Goal: Communication & Community: Answer question/provide support

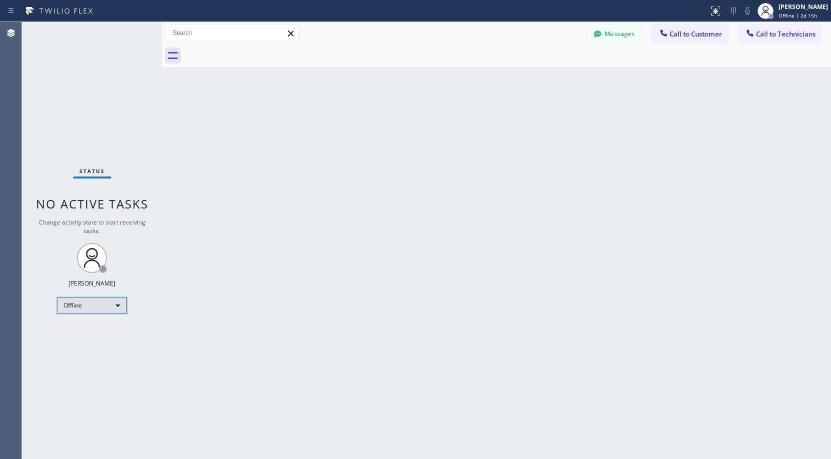
click at [78, 303] on div "Offline" at bounding box center [92, 305] width 70 height 16
click at [87, 345] on li "Unavailable" at bounding box center [91, 344] width 68 height 12
click at [101, 129] on div "Status No active tasks Change activity state to start receiving tasks. [PERSON_…" at bounding box center [92, 240] width 140 height 437
click at [74, 76] on div "Status No active tasks Change activity state to start receiving tasks. [PERSON_…" at bounding box center [92, 240] width 140 height 437
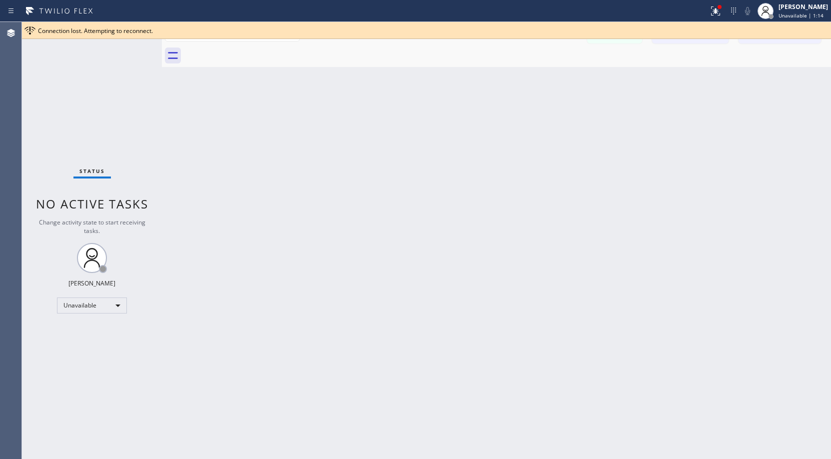
click at [89, 115] on div "Status No active tasks Change activity state to start receiving tasks. [PERSON_…" at bounding box center [92, 240] width 140 height 437
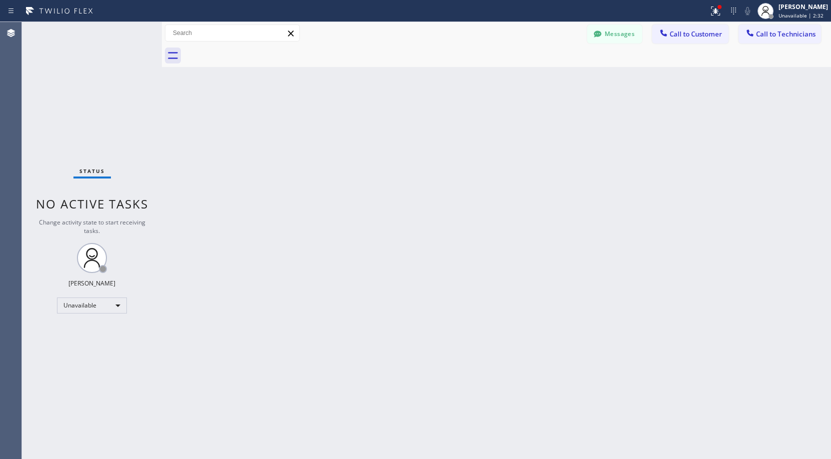
click at [70, 106] on div "Status No active tasks Change activity state to start receiving tasks. [PERSON_…" at bounding box center [92, 240] width 140 height 437
click at [109, 102] on div "Status No active tasks Change activity state to start receiving tasks. [PERSON_…" at bounding box center [92, 240] width 140 height 437
drag, startPoint x: 98, startPoint y: 78, endPoint x: 100, endPoint y: 92, distance: 13.6
click at [98, 79] on div "Status No active tasks Change activity state to start receiving tasks. [PERSON_…" at bounding box center [92, 240] width 140 height 437
click at [73, 87] on div "Status No active tasks Change activity state to start receiving tasks. [PERSON_…" at bounding box center [92, 240] width 140 height 437
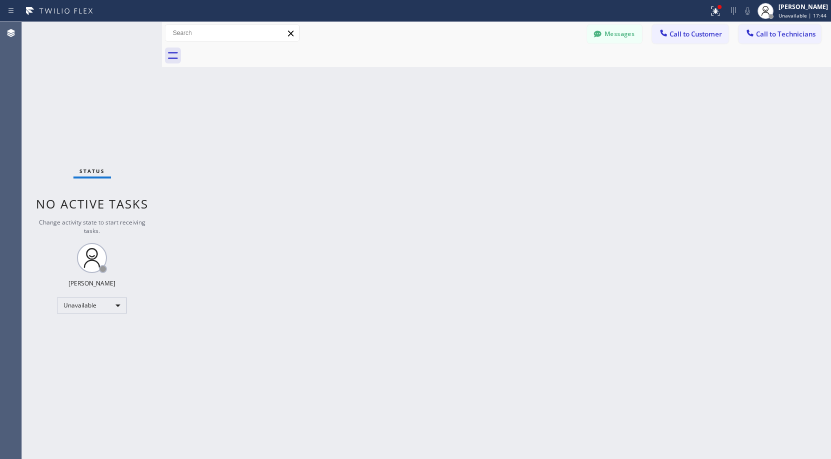
drag, startPoint x: 97, startPoint y: 59, endPoint x: 109, endPoint y: 61, distance: 12.1
click at [97, 60] on div "Status No active tasks Change activity state to start receiving tasks. [PERSON_…" at bounding box center [92, 240] width 140 height 437
drag, startPoint x: 78, startPoint y: 91, endPoint x: 76, endPoint y: 228, distance: 136.4
click at [79, 94] on div "Status No active tasks Change activity state to start receiving tasks. [PERSON_…" at bounding box center [92, 240] width 140 height 437
click at [62, 98] on div "Status No active tasks Change activity state to start receiving tasks. [PERSON_…" at bounding box center [92, 240] width 140 height 437
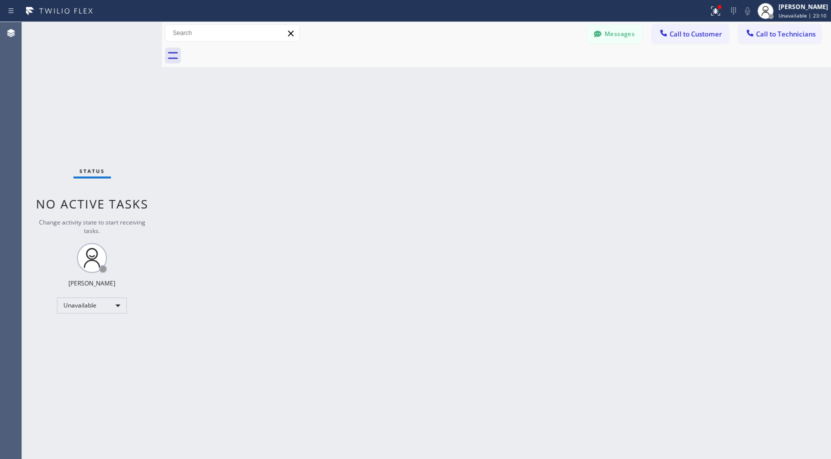
click at [100, 84] on div "Status No active tasks Change activity state to start receiving tasks. [PERSON_…" at bounding box center [92, 240] width 140 height 437
click at [92, 76] on div "Status No active tasks Change activity state to start receiving tasks. [PERSON_…" at bounding box center [92, 240] width 140 height 437
drag, startPoint x: 87, startPoint y: 146, endPoint x: 70, endPoint y: 245, distance: 100.4
click at [87, 149] on div "Status No active tasks Change activity state to start receiving tasks. [PERSON_…" at bounding box center [92, 240] width 140 height 437
drag, startPoint x: 84, startPoint y: 75, endPoint x: 84, endPoint y: 99, distance: 23.5
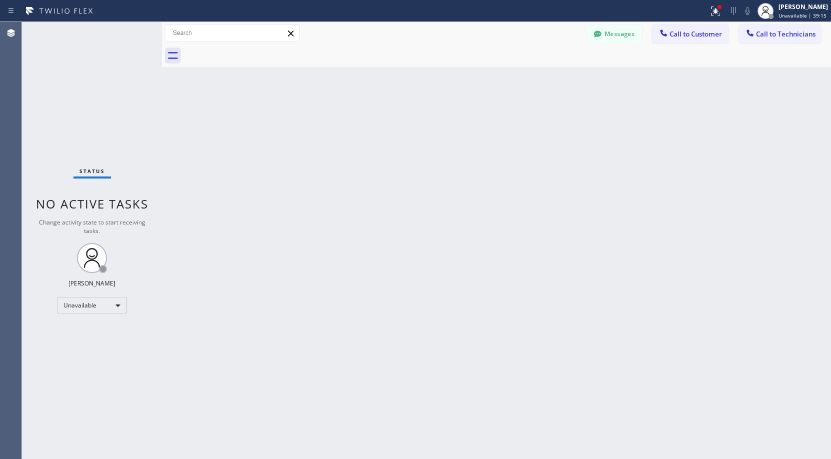
click at [84, 76] on div "Status No active tasks Change activity state to start receiving tasks. [PERSON_…" at bounding box center [92, 240] width 140 height 437
drag, startPoint x: 112, startPoint y: 67, endPoint x: 78, endPoint y: 161, distance: 99.9
click at [110, 75] on div "Status No active tasks Change activity state to start receiving tasks. [PERSON_…" at bounding box center [92, 240] width 140 height 437
click at [107, 140] on div "Status No active tasks Change activity state to start receiving tasks. [PERSON_…" at bounding box center [92, 240] width 140 height 437
click at [101, 64] on div "Status No active tasks Change activity state to start receiving tasks. [PERSON_…" at bounding box center [92, 240] width 140 height 437
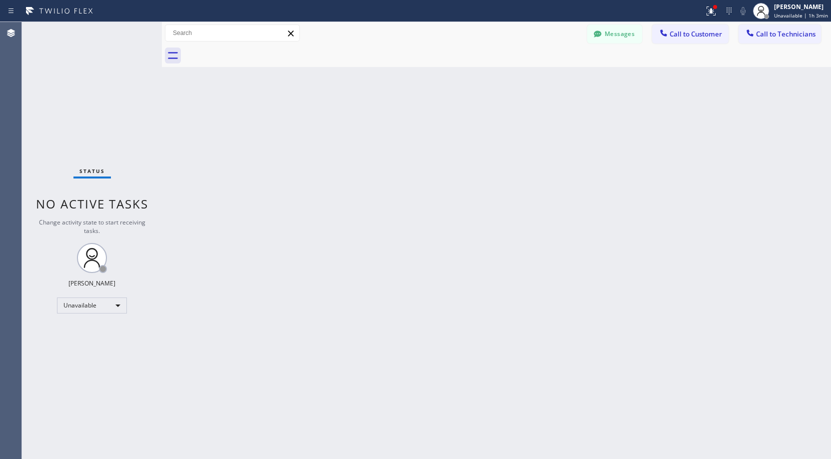
click at [88, 116] on div "Status No active tasks Change activity state to start receiving tasks. [PERSON_…" at bounding box center [92, 240] width 140 height 437
click at [95, 106] on div "Status No active tasks Change activity state to start receiving tasks. [PERSON_…" at bounding box center [92, 240] width 140 height 437
click at [106, 75] on div "Status No active tasks Change activity state to start receiving tasks. [PERSON_…" at bounding box center [92, 240] width 140 height 437
click at [93, 80] on div "Status No active tasks Change activity state to start receiving tasks. [PERSON_…" at bounding box center [92, 240] width 140 height 437
drag, startPoint x: 104, startPoint y: 75, endPoint x: 11, endPoint y: 255, distance: 202.5
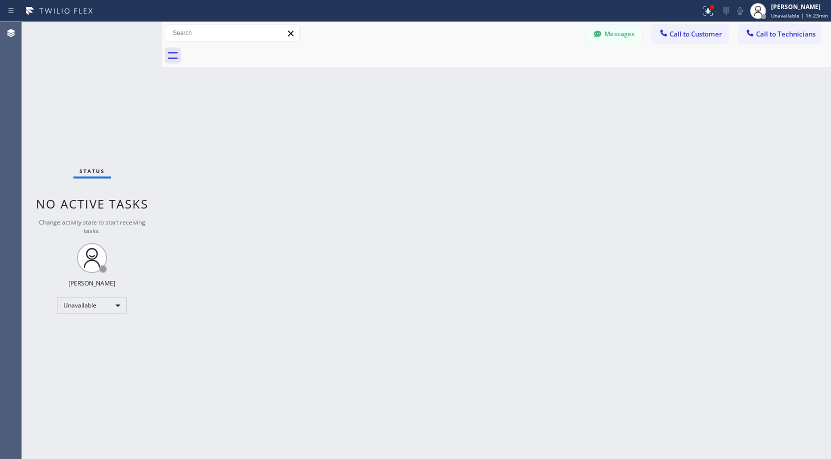
click at [104, 77] on div "Status No active tasks Change activity state to start receiving tasks. [PERSON_…" at bounding box center [92, 240] width 140 height 437
click at [69, 35] on div "Status No active tasks Change activity state to start receiving tasks. [PERSON_…" at bounding box center [92, 240] width 140 height 437
click at [75, 107] on div "Status No active tasks Change activity state to start receiving tasks. [PERSON_…" at bounding box center [92, 240] width 140 height 437
click at [109, 92] on div "Status No active tasks Change activity state to start receiving tasks. [PERSON_…" at bounding box center [92, 240] width 140 height 437
click at [87, 306] on div "Unavailable" at bounding box center [92, 305] width 70 height 16
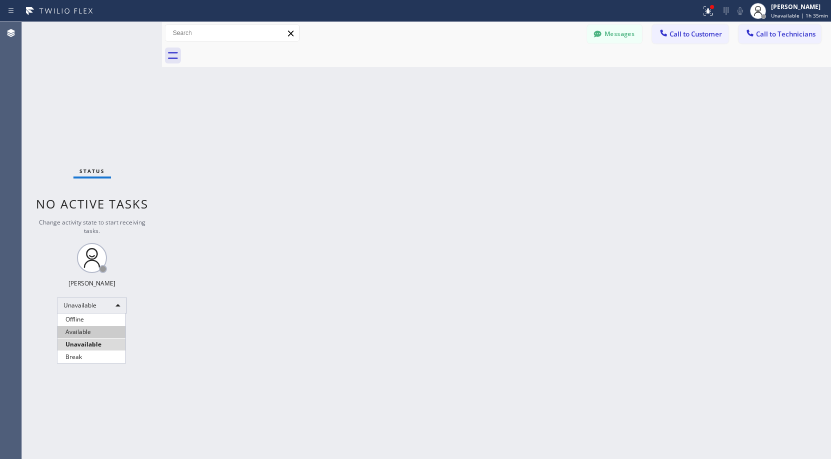
click at [85, 333] on li "Available" at bounding box center [91, 332] width 68 height 12
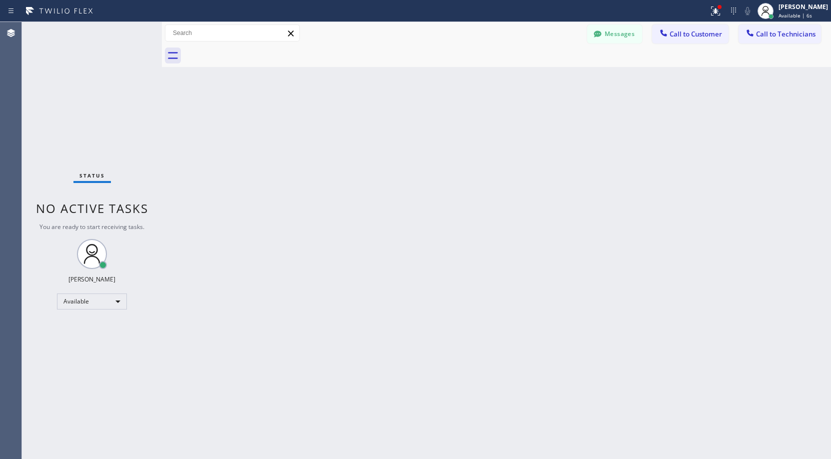
click at [132, 100] on div "Status No active tasks You are ready to start receiving tasks. [PERSON_NAME] Av…" at bounding box center [92, 240] width 140 height 437
click at [87, 81] on div "Status No active tasks You are ready to start receiving tasks. [PERSON_NAME] Av…" at bounding box center [92, 240] width 140 height 437
drag, startPoint x: 457, startPoint y: 292, endPoint x: 204, endPoint y: 200, distance: 269.7
click at [455, 292] on div "Back to Dashboard Change Sender ID Customers Technicians TR [PERSON_NAME] [DATE…" at bounding box center [496, 240] width 669 height 437
click at [91, 118] on div "Status No active tasks You are ready to start receiving tasks. [PERSON_NAME] Av…" at bounding box center [92, 240] width 140 height 437
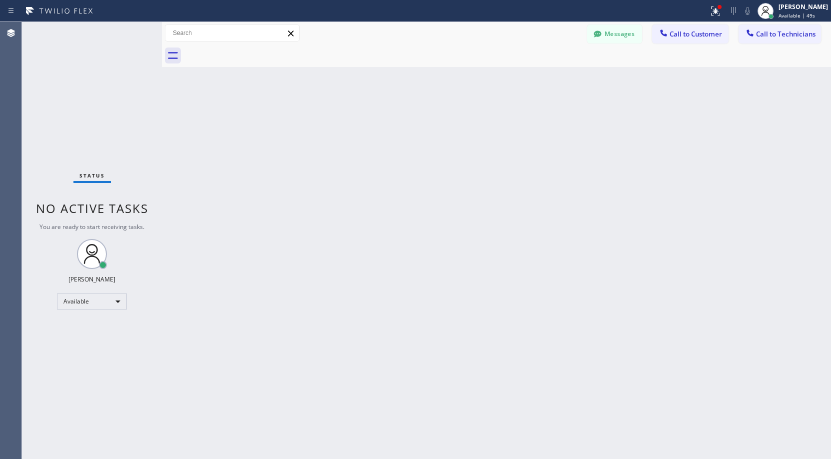
click at [63, 117] on div "Status No active tasks You are ready to start receiving tasks. [PERSON_NAME] Av…" at bounding box center [92, 240] width 140 height 437
drag, startPoint x: 69, startPoint y: 95, endPoint x: 193, endPoint y: 52, distance: 131.8
click at [69, 95] on div "Status No active tasks You are ready to start receiving tasks. [PERSON_NAME] Av…" at bounding box center [92, 240] width 140 height 437
click at [85, 304] on div "Available" at bounding box center [92, 301] width 70 height 16
click at [81, 343] on li "Unavailable" at bounding box center [91, 340] width 68 height 12
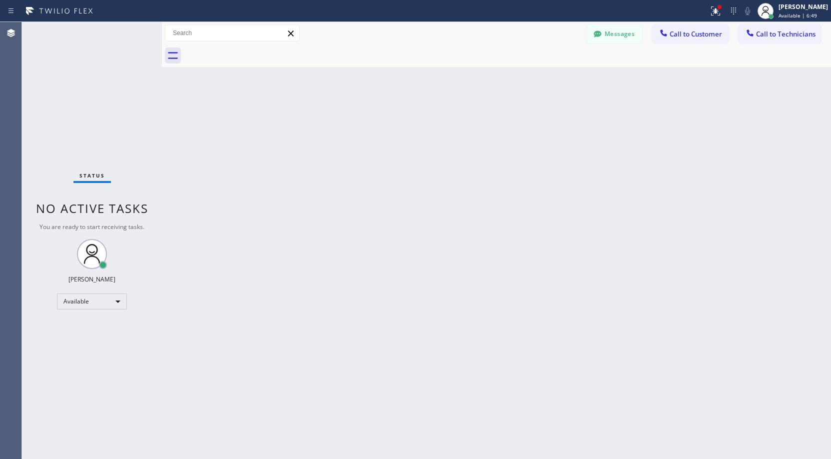
click at [124, 76] on div "Status No active tasks You are ready to start receiving tasks. [PERSON_NAME] Av…" at bounding box center [92, 240] width 140 height 437
drag, startPoint x: 78, startPoint y: 68, endPoint x: 86, endPoint y: 263, distance: 194.5
click at [78, 69] on div "Status No active tasks Change activity state to start receiving tasks. [PERSON_…" at bounding box center [92, 240] width 140 height 437
click at [85, 99] on div "Status No active tasks Change activity state to start receiving tasks. [PERSON_…" at bounding box center [92, 240] width 140 height 437
click at [76, 36] on div "Status No active tasks Change activity state to start receiving tasks. [PERSON_…" at bounding box center [92, 240] width 140 height 437
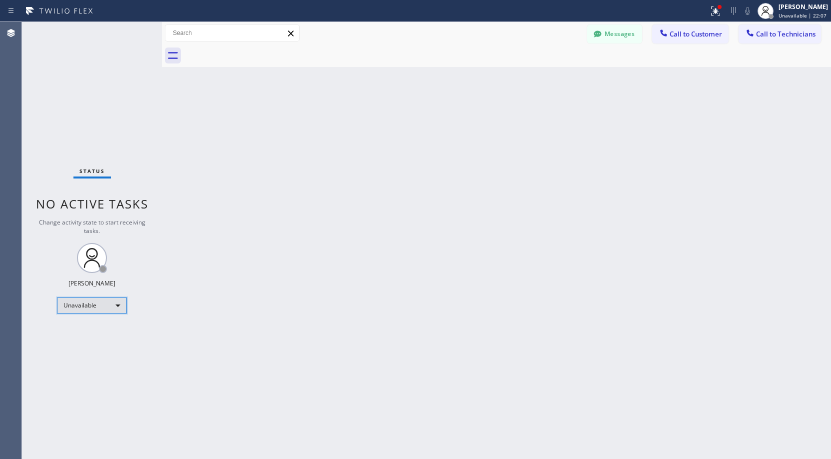
click at [96, 307] on div "Unavailable" at bounding box center [92, 305] width 70 height 16
click at [90, 353] on li "Break" at bounding box center [91, 357] width 68 height 12
click at [117, 165] on div "Status No active tasks Change activity state to start receiving tasks. [PERSON_…" at bounding box center [92, 240] width 140 height 437
click at [56, 138] on div "Status No active tasks Change activity state to start receiving tasks. [PERSON_…" at bounding box center [92, 240] width 140 height 437
click at [73, 310] on div "Break" at bounding box center [92, 305] width 70 height 16
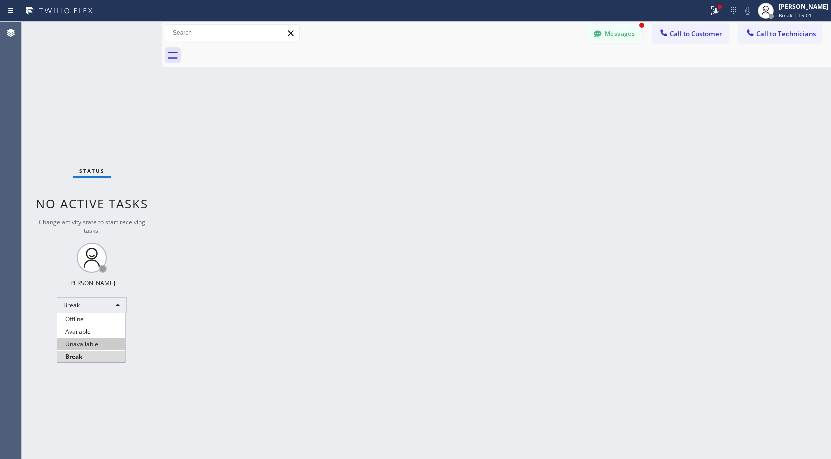
click at [81, 346] on li "Unavailable" at bounding box center [91, 344] width 68 height 12
click at [602, 35] on icon at bounding box center [598, 34] width 10 height 10
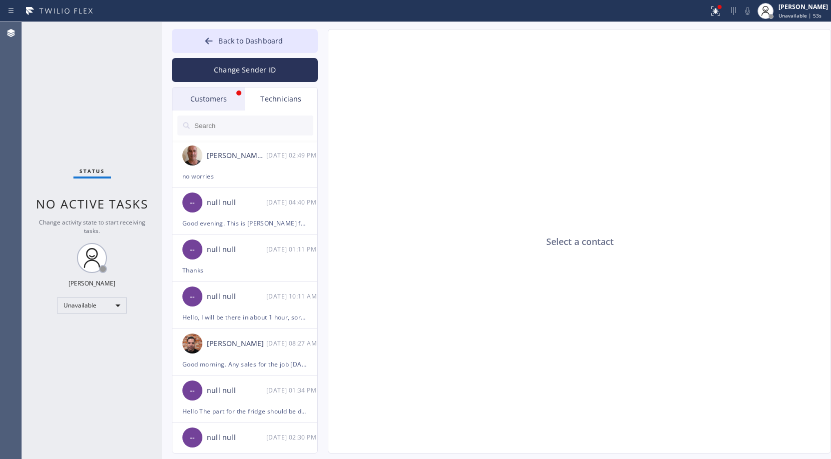
click at [191, 98] on div "Customers" at bounding box center [208, 98] width 72 height 23
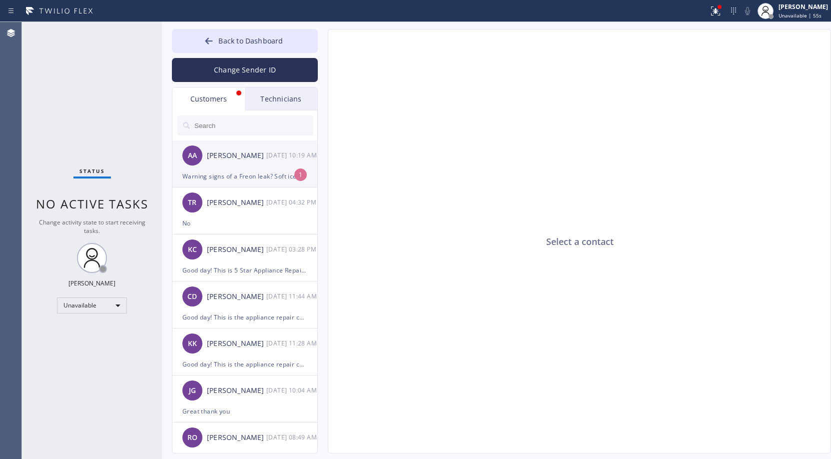
click at [237, 165] on div "AA [PERSON_NAME] [DATE] 10:19 AM" at bounding box center [245, 155] width 146 height 30
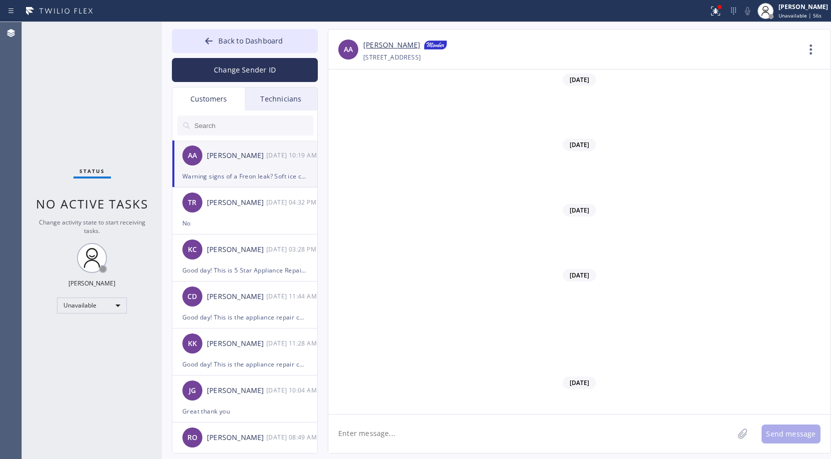
scroll to position [6988, 0]
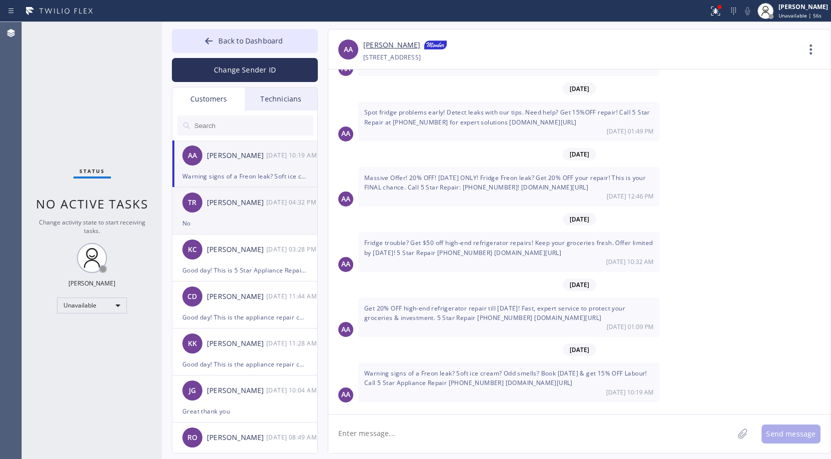
click at [249, 210] on div "TR [PERSON_NAME] [DATE] 04:32 PM" at bounding box center [245, 202] width 146 height 30
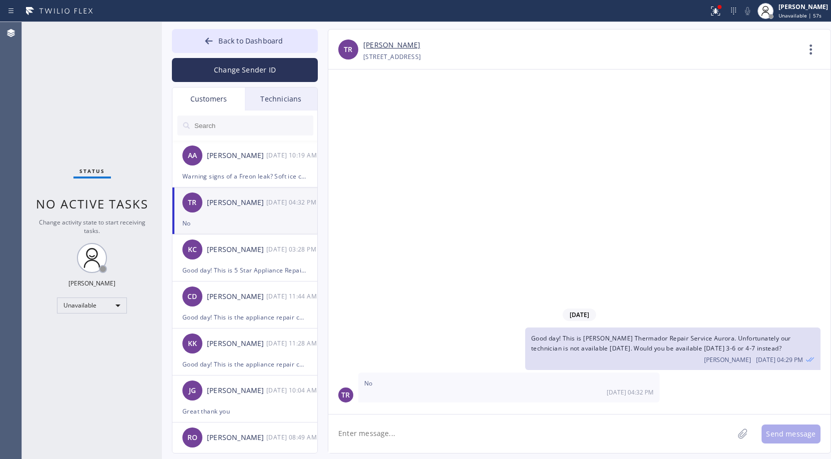
scroll to position [0, 0]
click at [390, 45] on link "[PERSON_NAME]" at bounding box center [391, 44] width 57 height 11
click at [112, 107] on div "Status No active tasks Change activity state to start receiving tasks. [PERSON_…" at bounding box center [92, 240] width 140 height 437
click at [246, 42] on span "Back to Dashboard" at bounding box center [250, 40] width 64 height 9
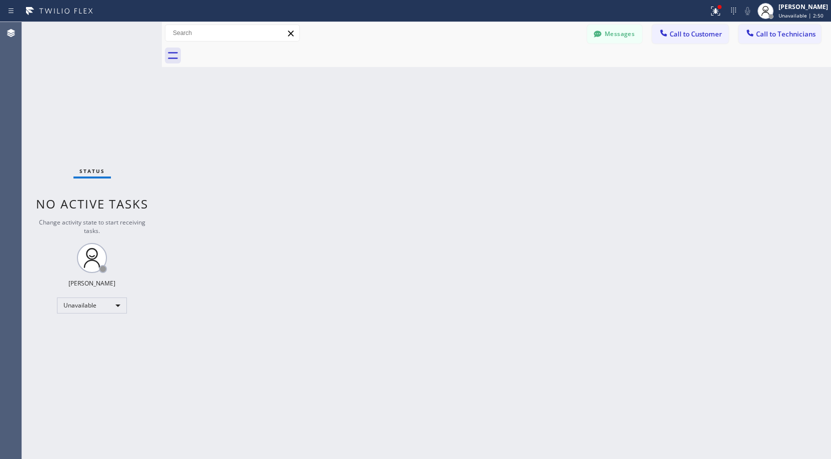
drag, startPoint x: 113, startPoint y: 81, endPoint x: 127, endPoint y: 92, distance: 18.1
click at [115, 82] on div "Status No active tasks Change activity state to start receiving tasks. [PERSON_…" at bounding box center [92, 240] width 140 height 437
click at [116, 84] on div "Status No active tasks Change activity state to start receiving tasks. [PERSON_…" at bounding box center [92, 240] width 140 height 437
click at [68, 61] on div "Status No active tasks Change activity state to start receiving tasks. [PERSON_…" at bounding box center [92, 240] width 140 height 437
click at [83, 101] on div "Status No active tasks Change activity state to start receiving tasks. [PERSON_…" at bounding box center [92, 240] width 140 height 437
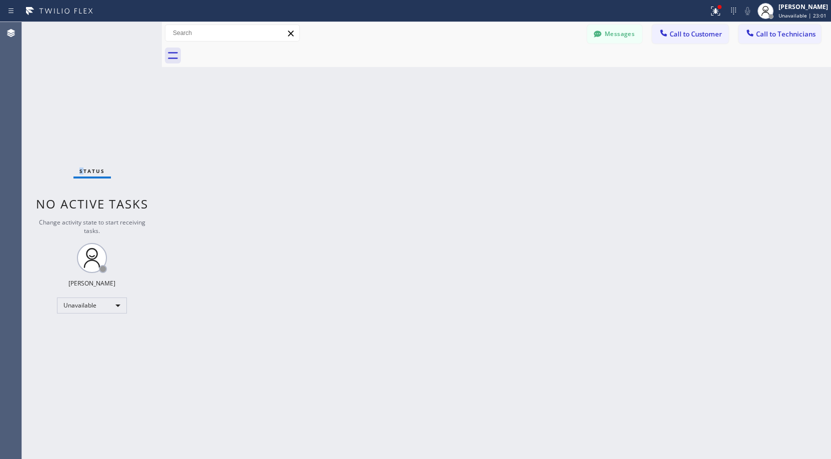
click at [82, 53] on div "Status No active tasks Change activity state to start receiving tasks. [PERSON_…" at bounding box center [92, 240] width 140 height 437
drag, startPoint x: 109, startPoint y: 119, endPoint x: 52, endPoint y: 221, distance: 116.5
click at [109, 121] on div "Status No active tasks Change activity state to start receiving tasks. [PERSON_…" at bounding box center [92, 240] width 140 height 437
click at [66, 88] on div "Status No active tasks Change activity state to start receiving tasks. [PERSON_…" at bounding box center [92, 240] width 140 height 437
click at [94, 95] on div "Status No active tasks Change activity state to start receiving tasks. [PERSON_…" at bounding box center [92, 240] width 140 height 437
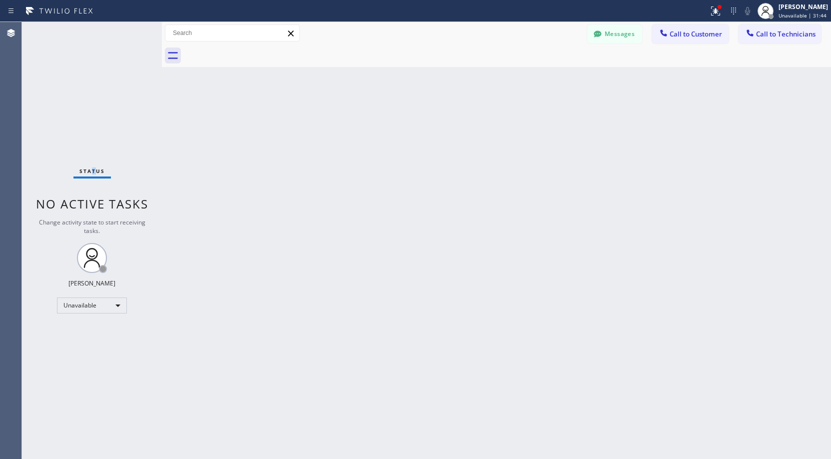
click at [95, 77] on div "Status No active tasks Change activity state to start receiving tasks. [PERSON_…" at bounding box center [92, 240] width 140 height 437
click at [73, 136] on div "Status No active tasks Change activity state to start receiving tasks. [PERSON_…" at bounding box center [92, 240] width 140 height 437
drag, startPoint x: 122, startPoint y: 113, endPoint x: 114, endPoint y: 133, distance: 21.7
click at [120, 116] on div "Status No active tasks Change activity state to start receiving tasks. [PERSON_…" at bounding box center [92, 240] width 140 height 437
click at [70, 67] on div "Status No active tasks Change activity state to start receiving tasks. [PERSON_…" at bounding box center [92, 240] width 140 height 437
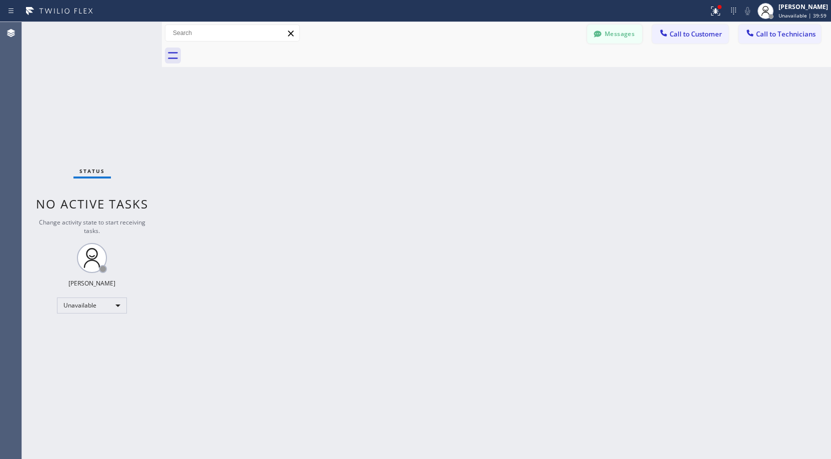
click at [609, 31] on button "Messages" at bounding box center [614, 33] width 55 height 19
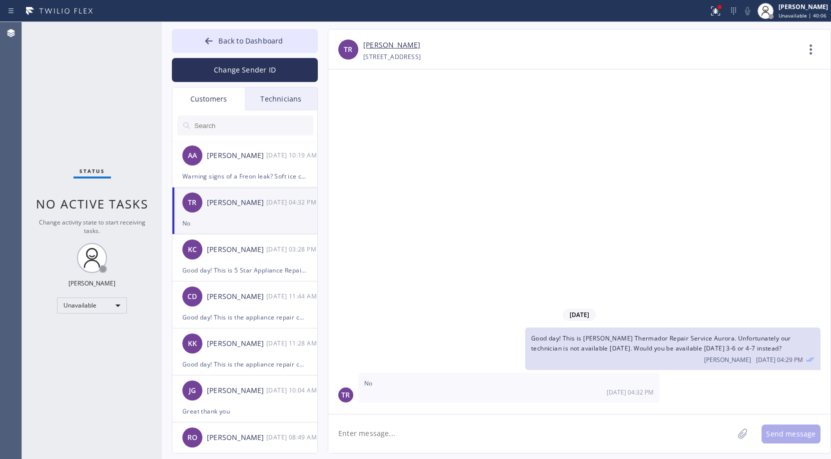
click at [226, 123] on input "text" at bounding box center [253, 125] width 120 height 20
paste input "3KXN51"
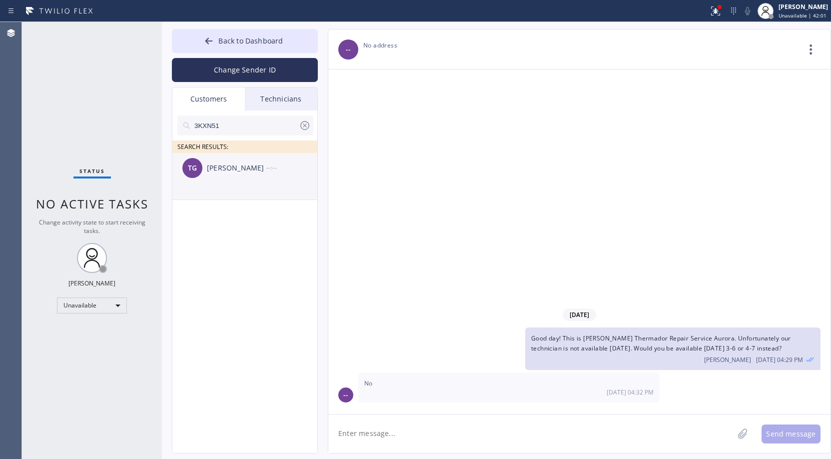
type input "3KXN51"
click at [242, 182] on div "TG [PERSON_NAME] --:--" at bounding box center [245, 168] width 146 height 30
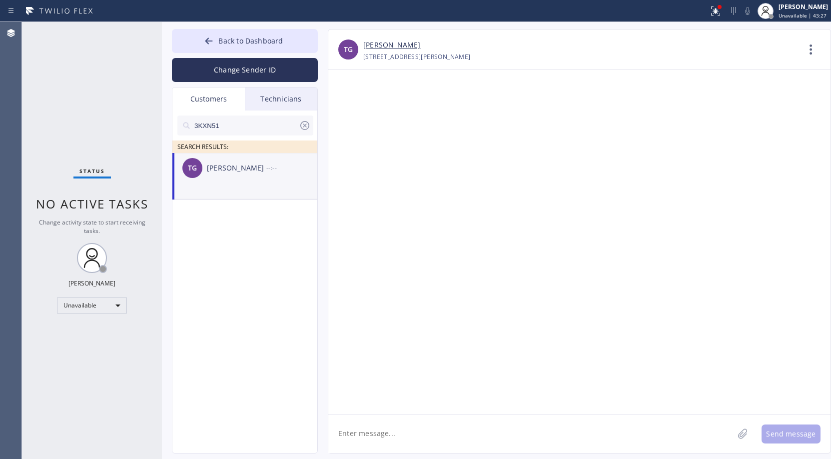
click at [418, 438] on textarea at bounding box center [530, 433] width 405 height 38
paste textarea "Brentwood Jenn-Air Appliance Repair"
click at [531, 435] on textarea "Good day! This is Brentwood Jenn-Air Appliance Repair" at bounding box center [539, 433] width 423 height 38
click at [598, 428] on textarea "Good day! This is Brentwood Jenn-Air Appliance Repair. Unfortunately our" at bounding box center [539, 433] width 423 height 38
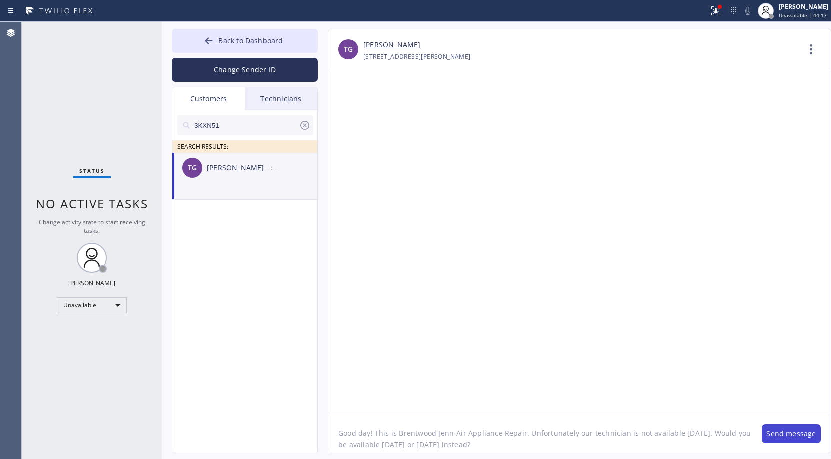
type textarea "Good day! This is Brentwood Jenn-Air Appliance Repair. Unfortunately our techni…"
click at [796, 434] on button "Send message" at bounding box center [790, 433] width 59 height 19
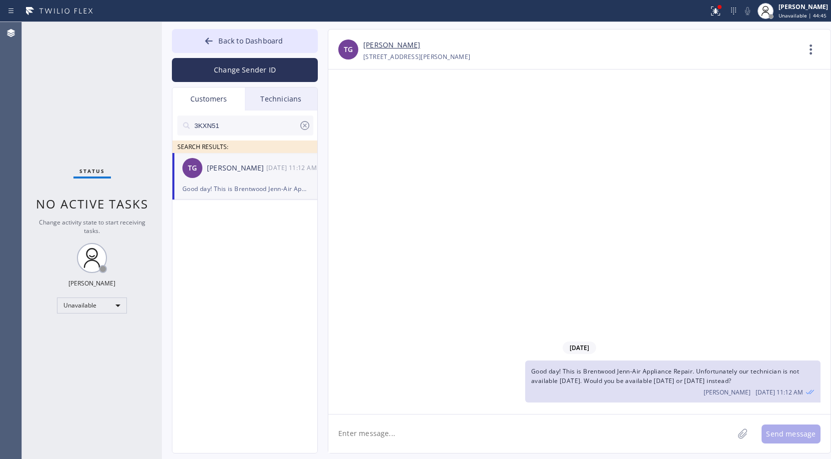
click at [126, 131] on div "Status No active tasks Change activity state to start receiving tasks. [PERSON_…" at bounding box center [92, 240] width 140 height 437
click at [95, 98] on div "Status No active tasks Change activity state to start receiving tasks. [PERSON_…" at bounding box center [92, 240] width 140 height 437
drag, startPoint x: 68, startPoint y: 46, endPoint x: 85, endPoint y: 57, distance: 20.4
click at [68, 47] on div "Status No active tasks Change activity state to start receiving tasks. [PERSON_…" at bounding box center [92, 240] width 140 height 437
click at [244, 41] on span "Back to Dashboard" at bounding box center [250, 40] width 64 height 9
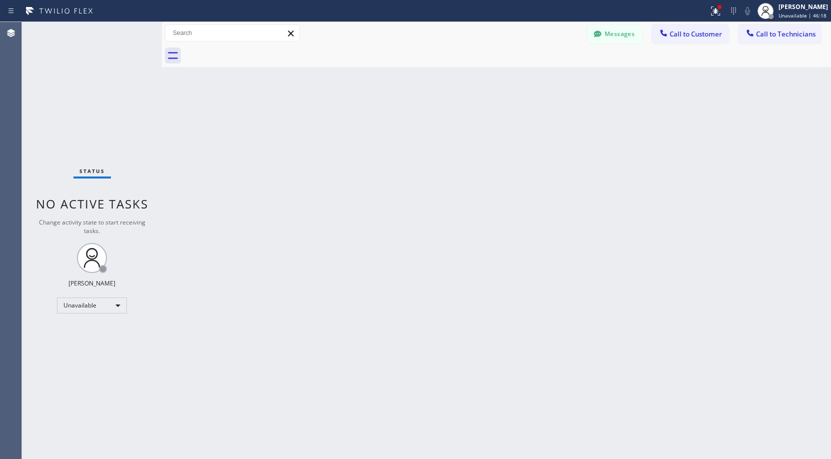
drag, startPoint x: 122, startPoint y: 68, endPoint x: 120, endPoint y: 76, distance: 8.7
click at [122, 68] on div "Status No active tasks Change activity state to start receiving tasks. [PERSON_…" at bounding box center [92, 240] width 140 height 437
click at [64, 69] on div "Status No active tasks Change activity state to start receiving tasks. [PERSON_…" at bounding box center [92, 240] width 140 height 437
click at [90, 82] on div "Status No active tasks Change activity state to start receiving tasks. [PERSON_…" at bounding box center [92, 240] width 140 height 437
click at [91, 129] on div "Status No active tasks Change activity state to start receiving tasks. [PERSON_…" at bounding box center [92, 240] width 140 height 437
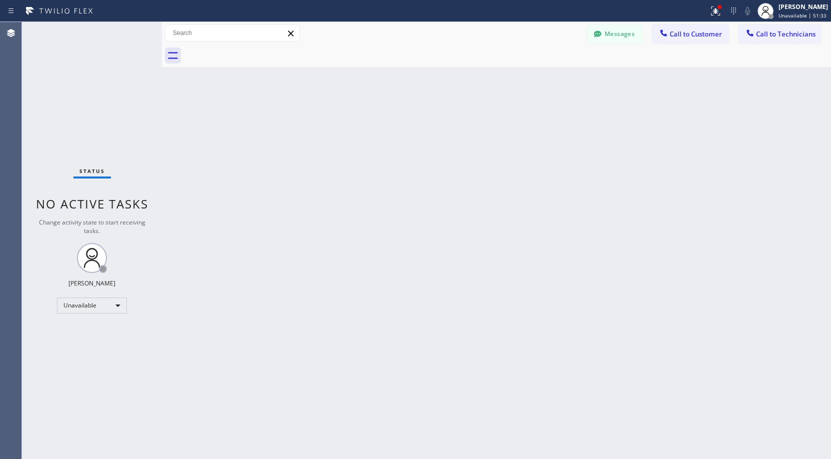
click at [108, 106] on div "Status No active tasks Change activity state to start receiving tasks. [PERSON_…" at bounding box center [92, 240] width 140 height 437
click at [56, 127] on div "Status No active tasks Change activity state to start receiving tasks. [PERSON_…" at bounding box center [92, 240] width 140 height 437
click at [86, 123] on div "Status No active tasks Change activity state to start receiving tasks. [PERSON_…" at bounding box center [92, 240] width 140 height 437
click at [60, 45] on div "Status No active tasks Change activity state to start receiving tasks. [PERSON_…" at bounding box center [92, 240] width 140 height 437
click at [77, 125] on div "Status No active tasks Change activity state to start receiving tasks. [PERSON_…" at bounding box center [92, 240] width 140 height 437
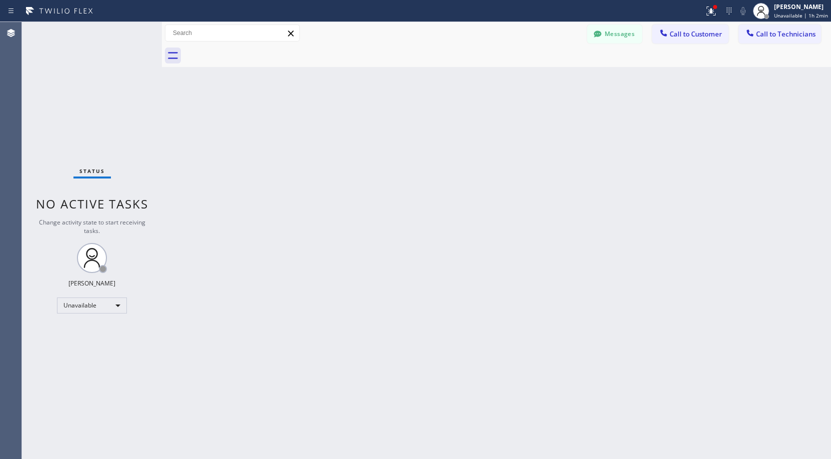
click at [48, 83] on div "Status No active tasks Change activity state to start receiving tasks. [PERSON_…" at bounding box center [92, 240] width 140 height 437
drag, startPoint x: 57, startPoint y: 73, endPoint x: 22, endPoint y: 330, distance: 259.8
click at [57, 81] on div "Status No active tasks Change activity state to start receiving tasks. [PERSON_…" at bounding box center [92, 240] width 140 height 437
drag, startPoint x: 87, startPoint y: 85, endPoint x: 87, endPoint y: 96, distance: 10.5
click at [87, 86] on div "Status No active tasks Change activity state to start receiving tasks. [PERSON_…" at bounding box center [92, 240] width 140 height 437
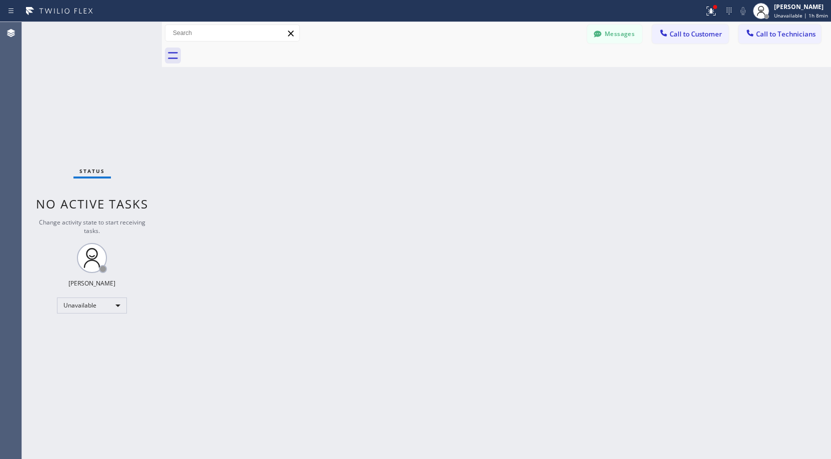
drag, startPoint x: 85, startPoint y: 65, endPoint x: 89, endPoint y: 105, distance: 40.7
click at [86, 71] on div "Status No active tasks Change activity state to start receiving tasks. [PERSON_…" at bounding box center [92, 240] width 140 height 437
drag, startPoint x: 61, startPoint y: 100, endPoint x: 49, endPoint y: 247, distance: 147.4
click at [60, 101] on div "Status No active tasks Change activity state to start receiving tasks. [PERSON_…" at bounding box center [92, 240] width 140 height 437
click at [104, 113] on div "Status No active tasks Change activity state to start receiving tasks. [PERSON_…" at bounding box center [92, 240] width 140 height 437
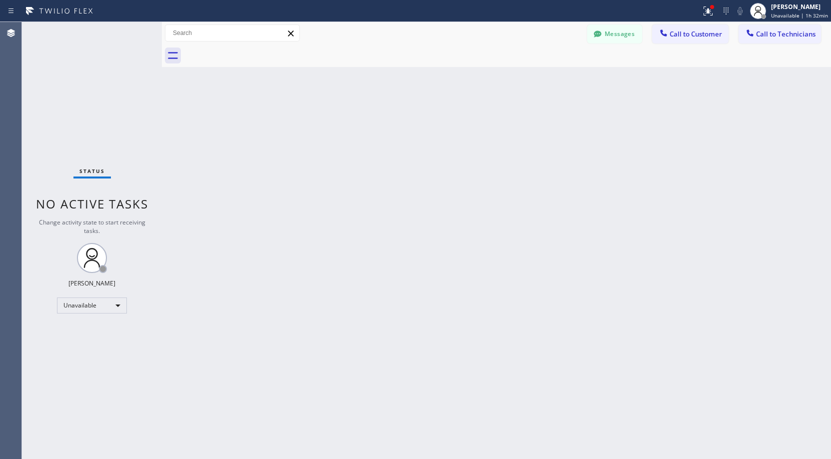
click at [102, 107] on div "Status No active tasks Change activity state to start receiving tasks. [PERSON_…" at bounding box center [92, 240] width 140 height 437
click at [86, 306] on div "Unavailable" at bounding box center [92, 305] width 70 height 16
click at [88, 353] on li "Break" at bounding box center [91, 357] width 68 height 12
drag, startPoint x: 115, startPoint y: 95, endPoint x: 107, endPoint y: 154, distance: 59.6
click at [116, 106] on div "Status No active tasks Change activity state to start receiving tasks. [PERSON_…" at bounding box center [92, 240] width 140 height 437
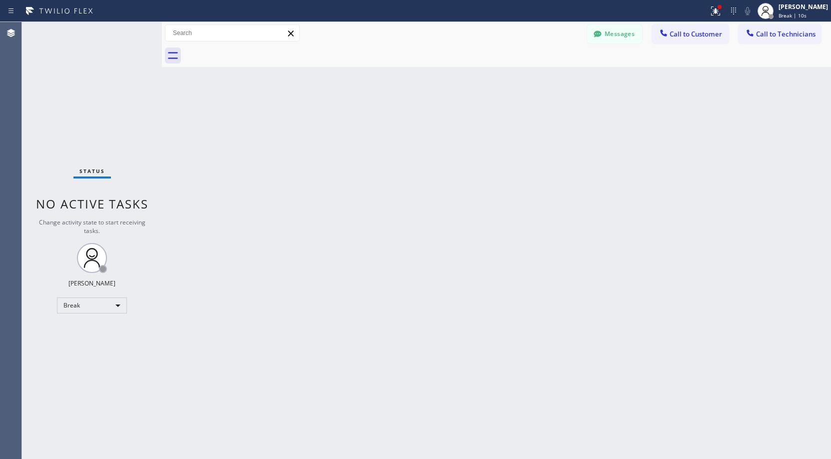
drag, startPoint x: 112, startPoint y: 92, endPoint x: 109, endPoint y: 132, distance: 40.1
click at [112, 92] on div "Status No active tasks Change activity state to start receiving tasks. [PERSON_…" at bounding box center [92, 240] width 140 height 437
click at [69, 99] on div "Status No active tasks Change activity state to start receiving tasks. [PERSON_…" at bounding box center [92, 240] width 140 height 437
click at [320, 274] on div "Back to Dashboard Change Sender ID Customers Technicians 3KXN51 SEARCH RESULTS:…" at bounding box center [496, 240] width 669 height 437
click at [107, 100] on div "Status No active tasks Change activity state to start receiving tasks. [PERSON_…" at bounding box center [92, 240] width 140 height 437
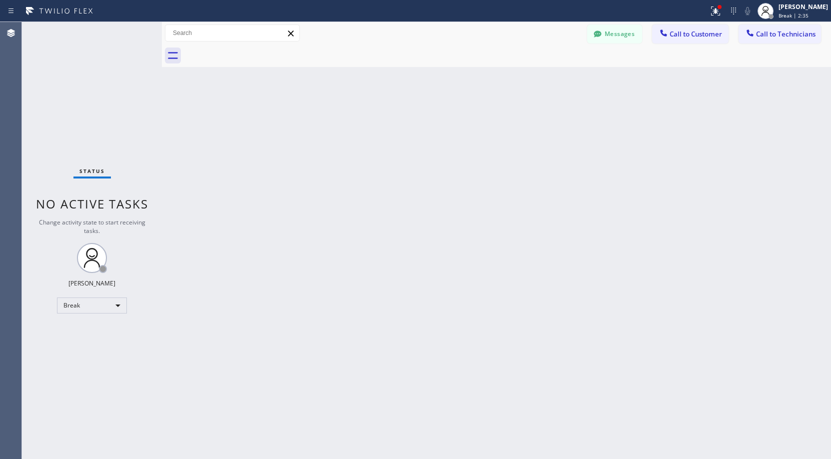
click at [102, 114] on div "Status No active tasks Change activity state to start receiving tasks. [PERSON_…" at bounding box center [92, 240] width 140 height 437
click at [76, 104] on div "Status No active tasks Change activity state to start receiving tasks. [PERSON_…" at bounding box center [92, 240] width 140 height 437
